Goal: Find specific page/section: Find specific page/section

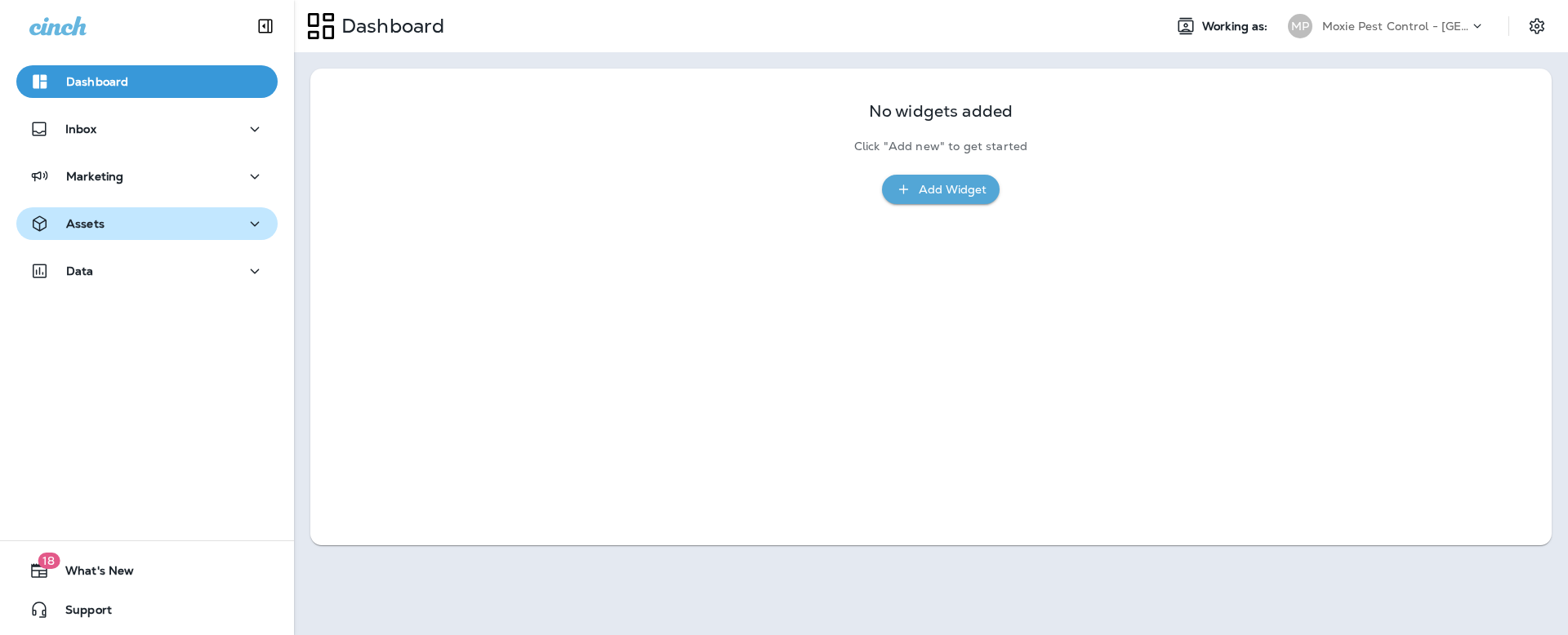
click at [114, 224] on div "Assets" at bounding box center [147, 224] width 236 height 20
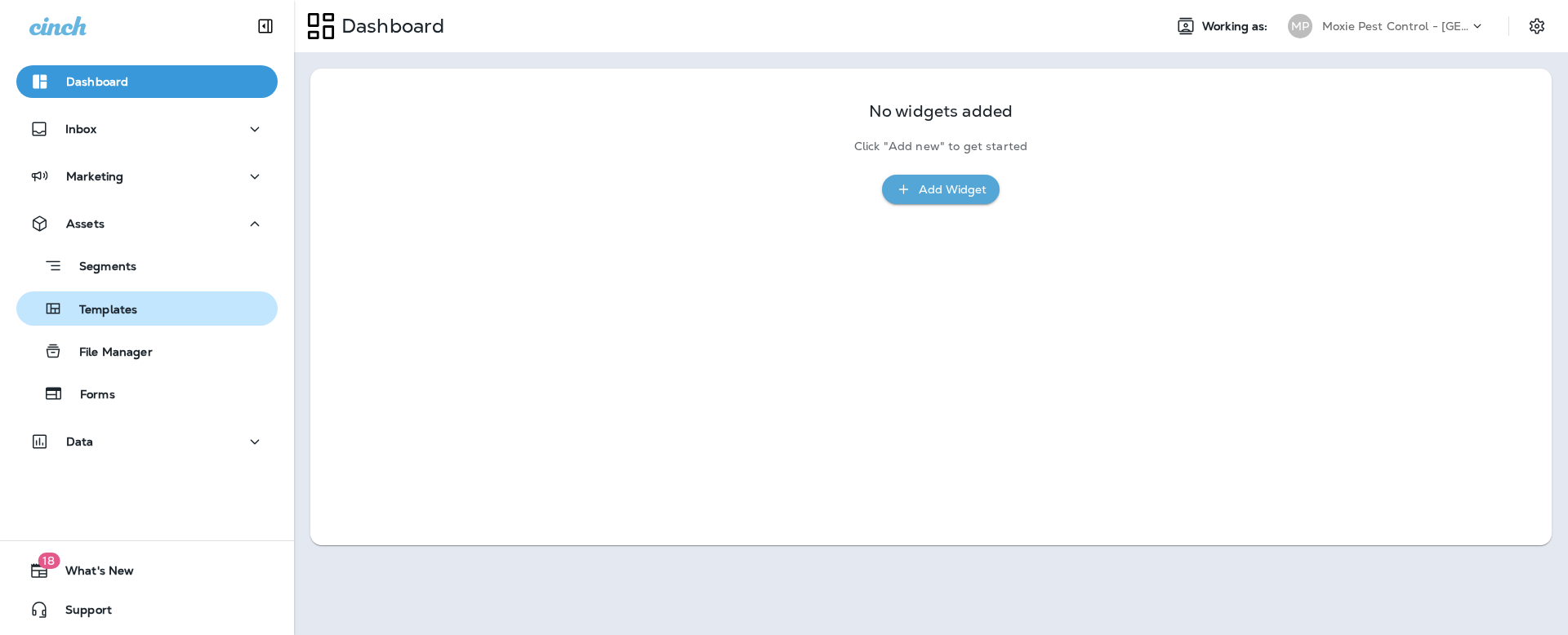
click at [109, 311] on p "Templates" at bounding box center [100, 311] width 74 height 16
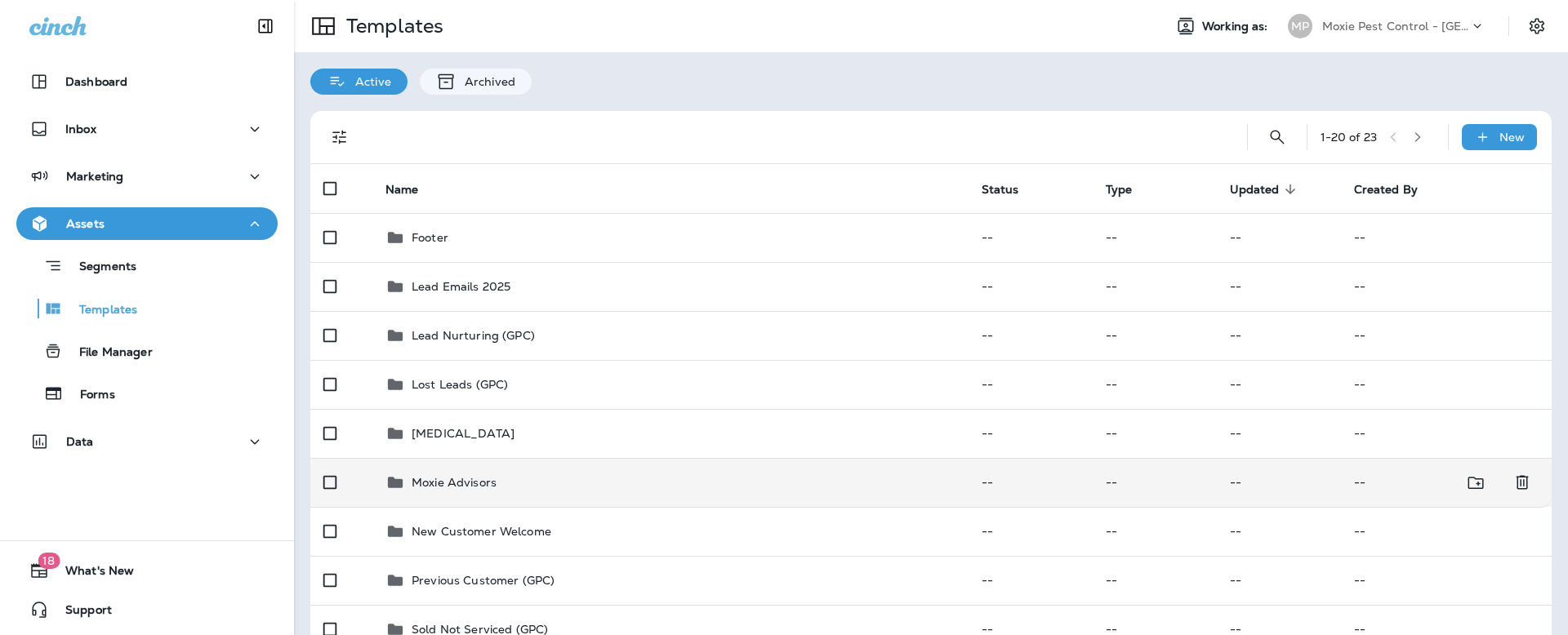
click at [458, 477] on p "Moxie Advisors" at bounding box center [454, 483] width 85 height 13
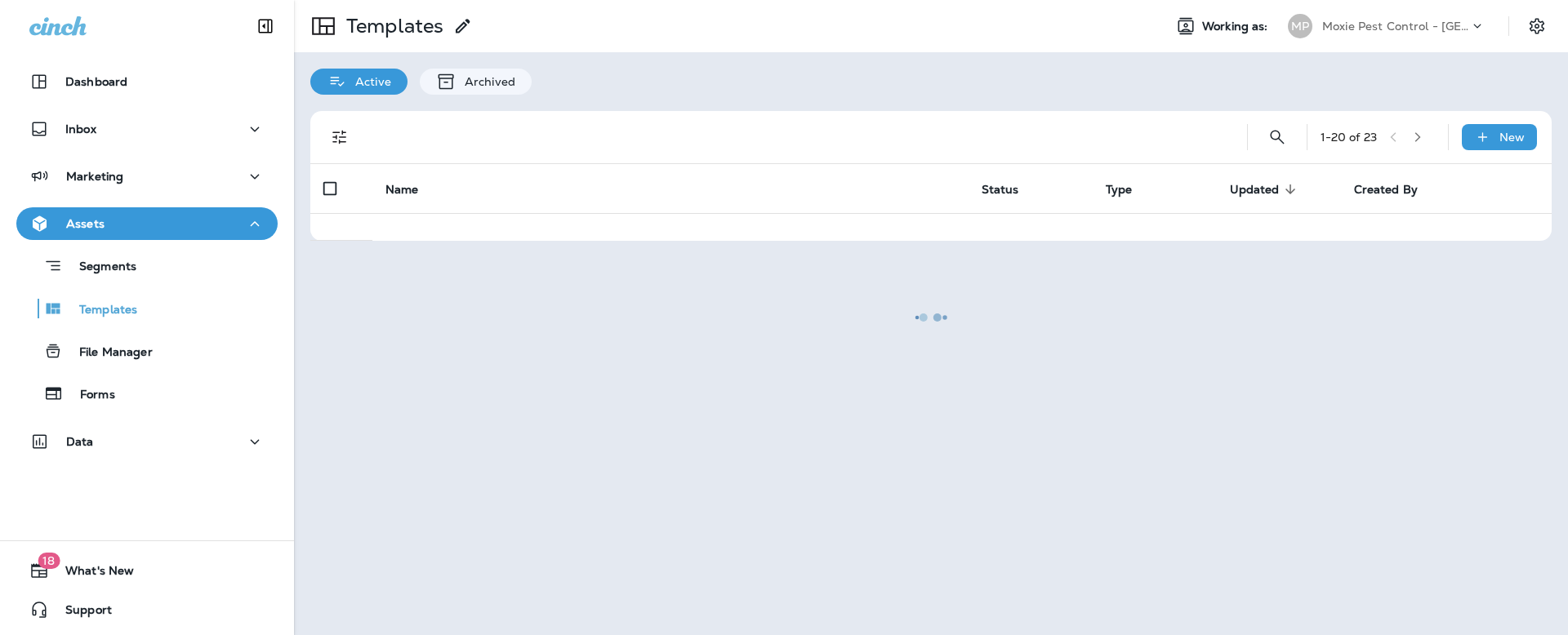
click at [458, 477] on div at bounding box center [931, 318] width 1271 height 632
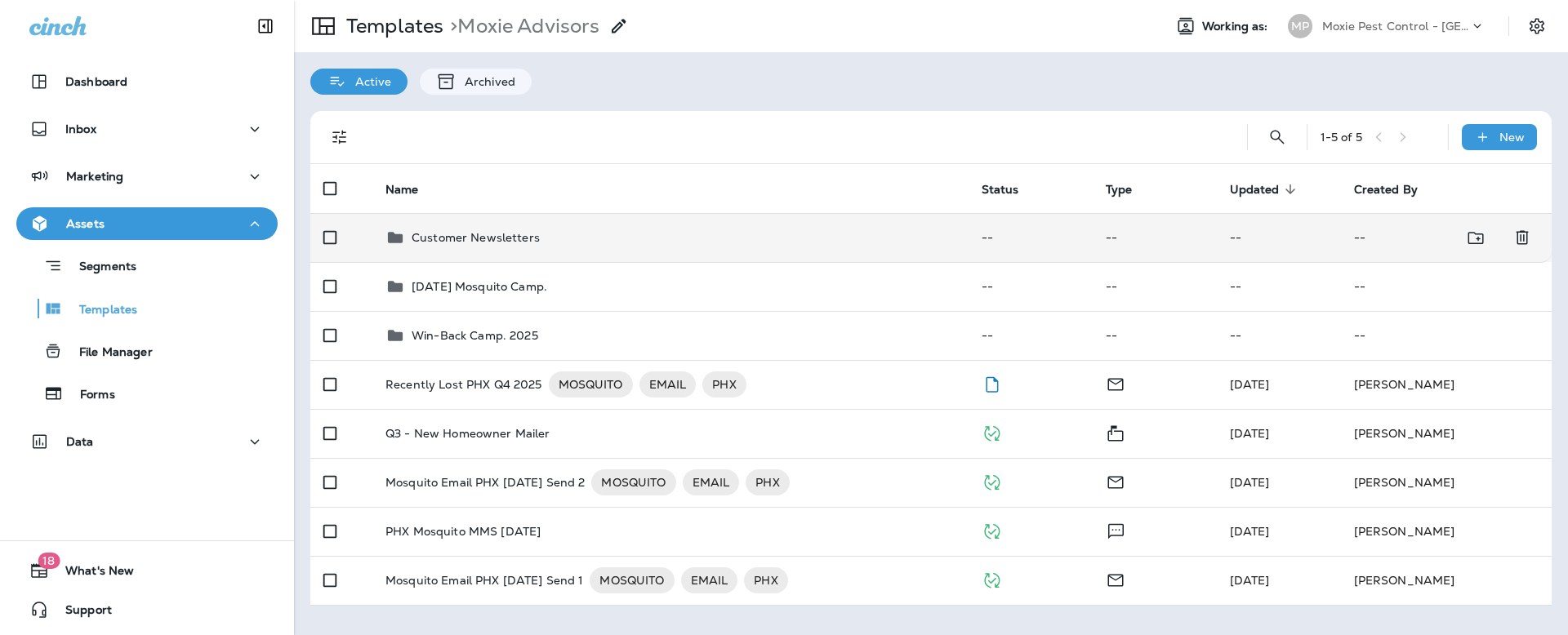
click at [498, 235] on p "Customer Newsletters" at bounding box center [476, 237] width 128 height 13
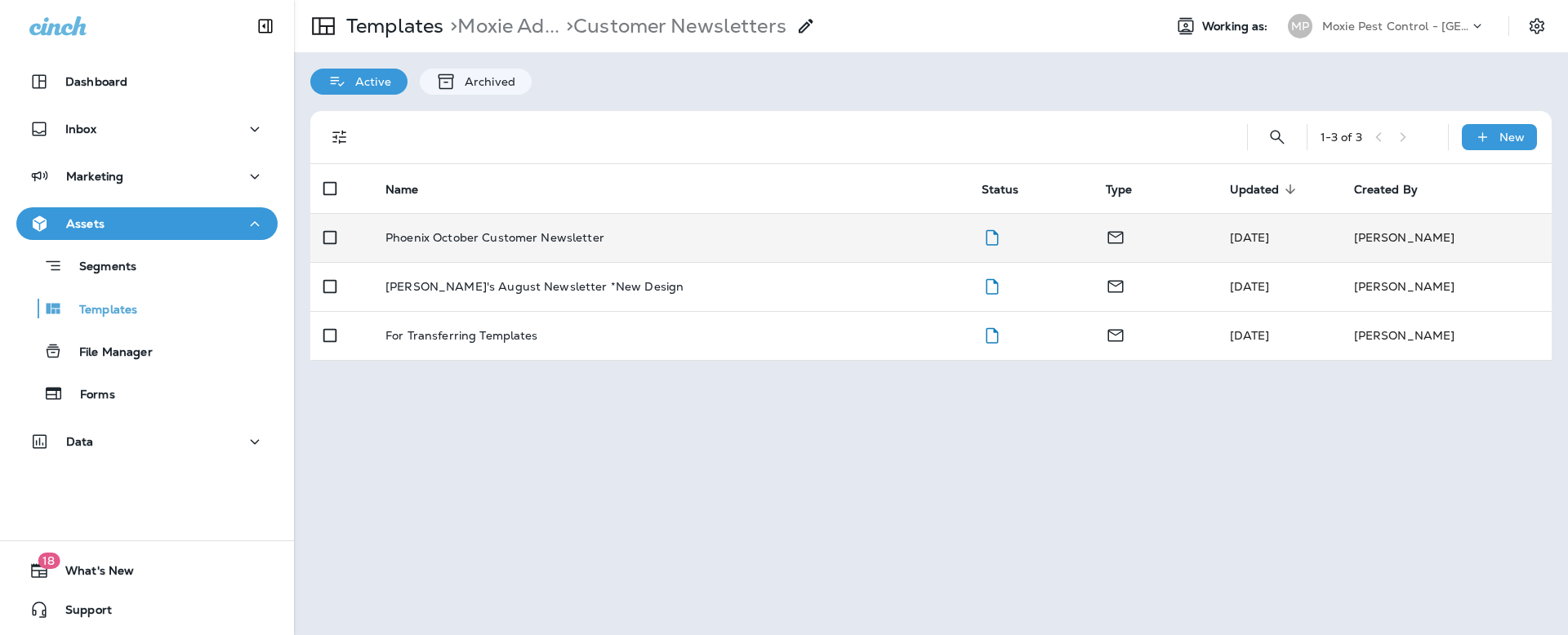
click at [499, 235] on p "Phoenix October Customer Newsletter" at bounding box center [495, 237] width 219 height 13
